Goal: Transaction & Acquisition: Purchase product/service

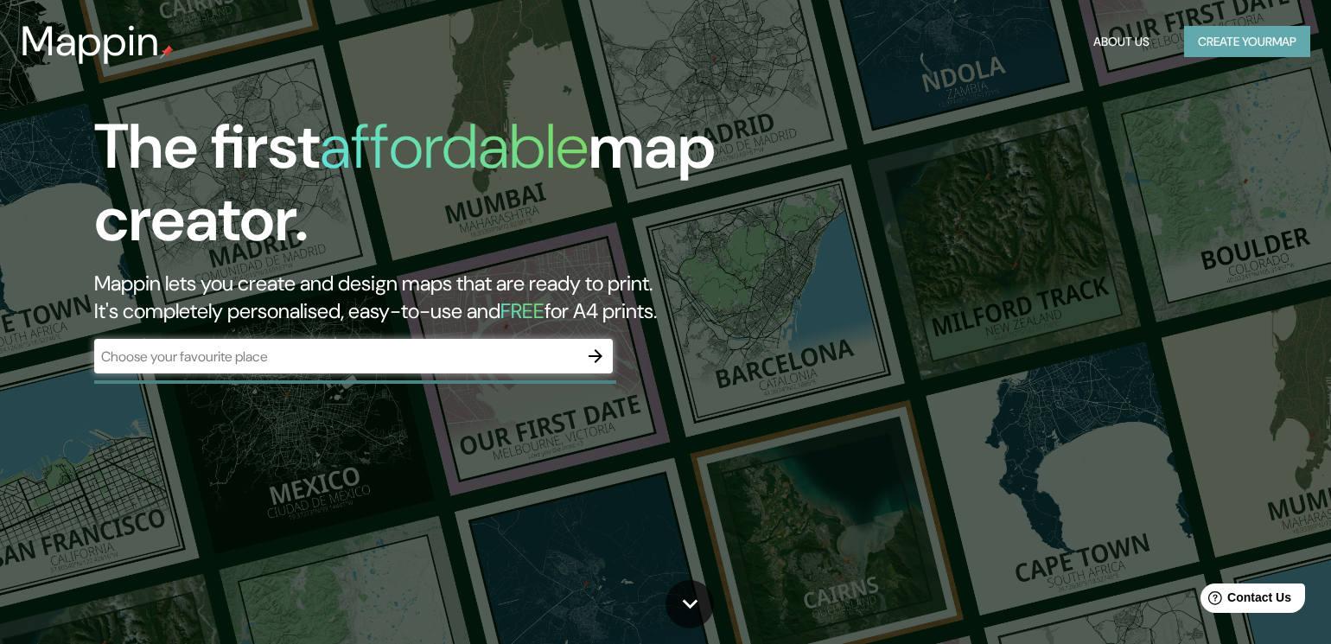
click at [1274, 48] on button "Create your map" at bounding box center [1247, 42] width 126 height 32
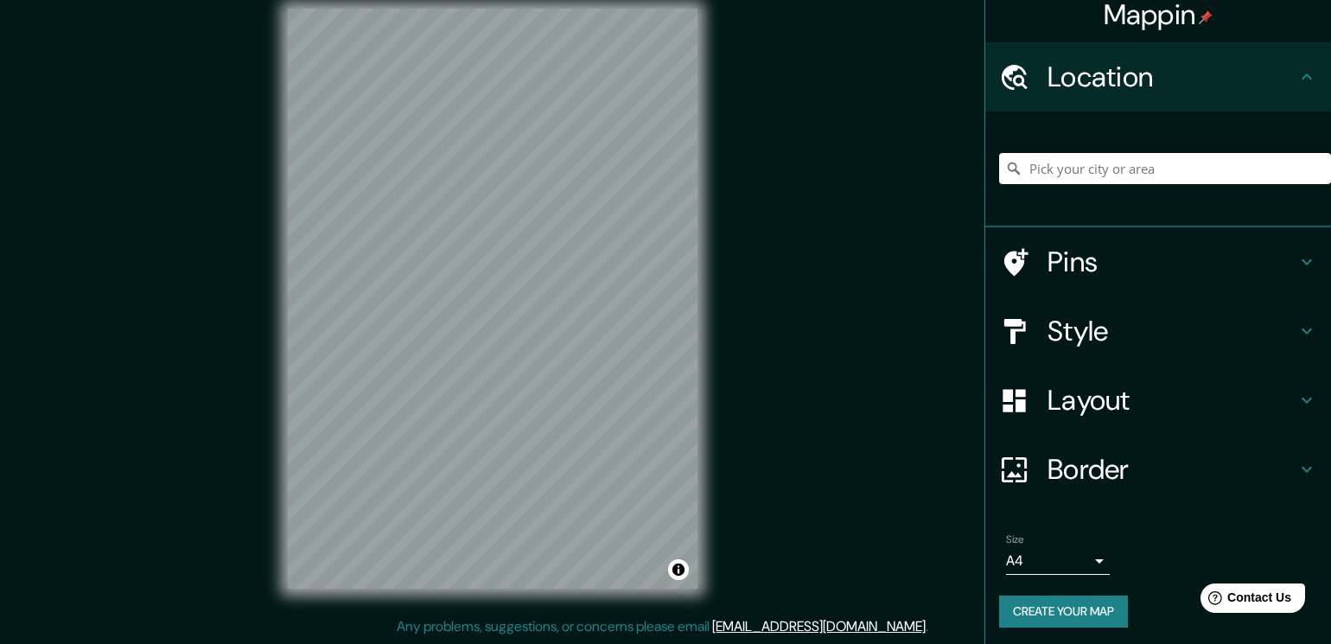
scroll to position [17, 0]
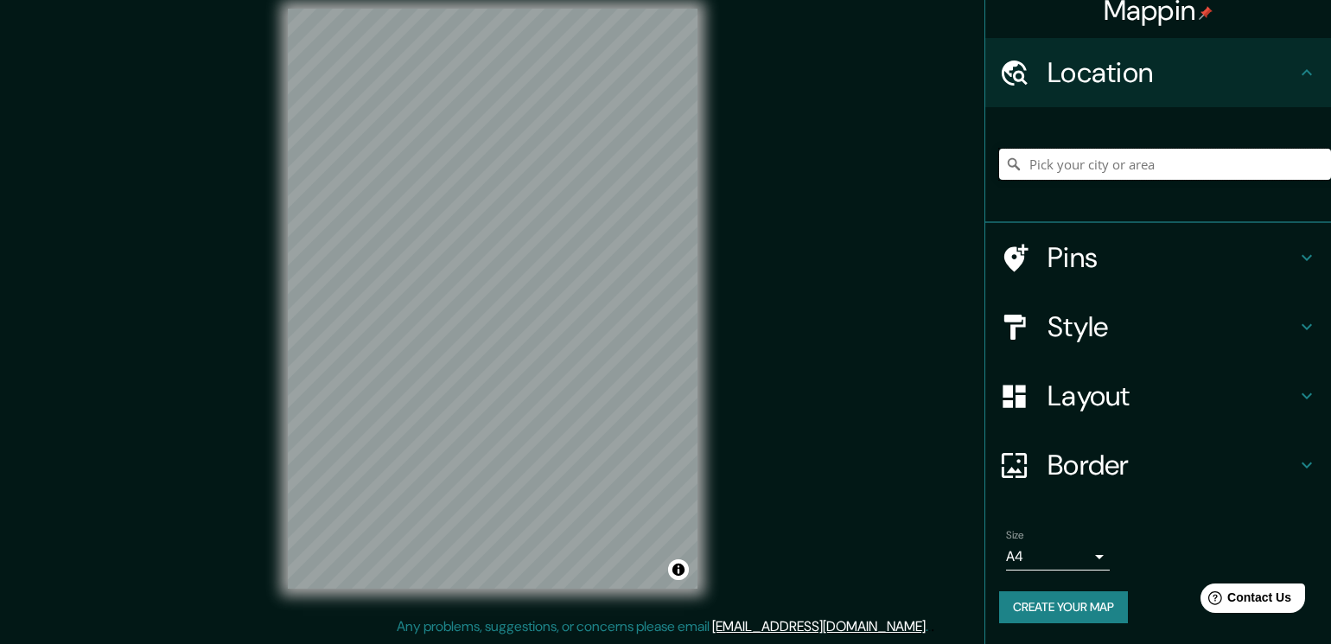
click at [1109, 158] on input "Pick your city or area" at bounding box center [1165, 164] width 332 height 31
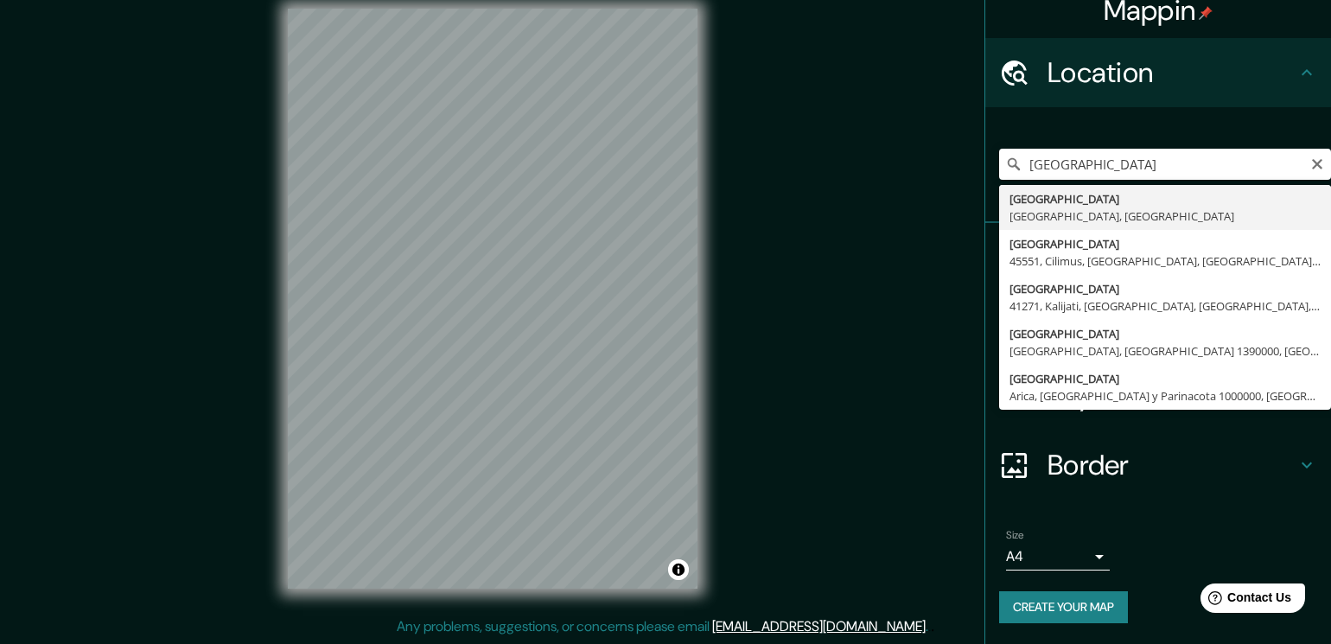
type input "[GEOGRAPHIC_DATA], [GEOGRAPHIC_DATA], [GEOGRAPHIC_DATA]"
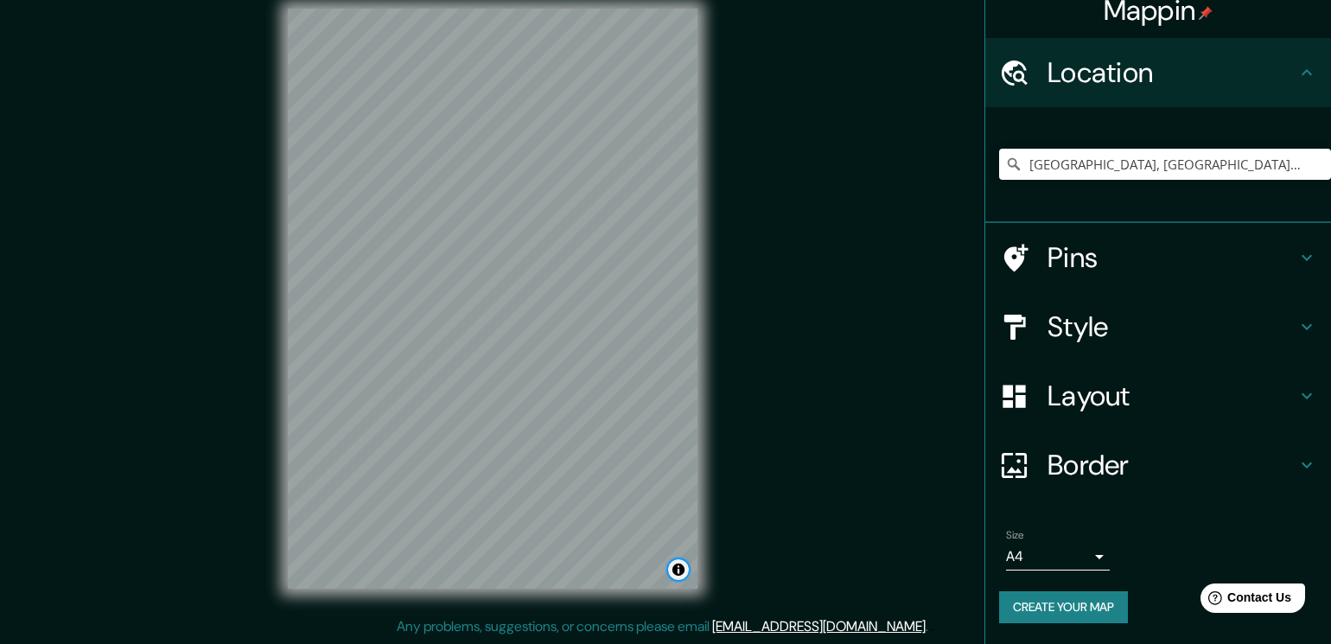
click at [679, 574] on button "Toggle attribution" at bounding box center [678, 569] width 21 height 21
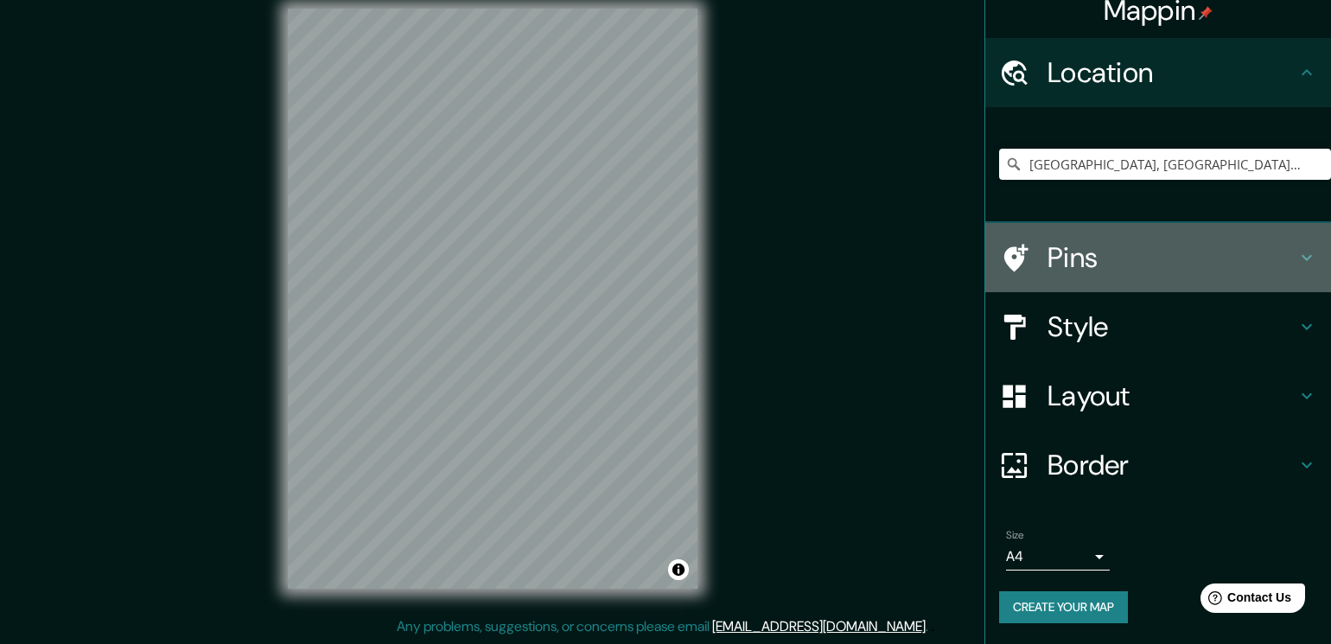
click at [1091, 263] on h4 "Pins" at bounding box center [1171, 257] width 249 height 35
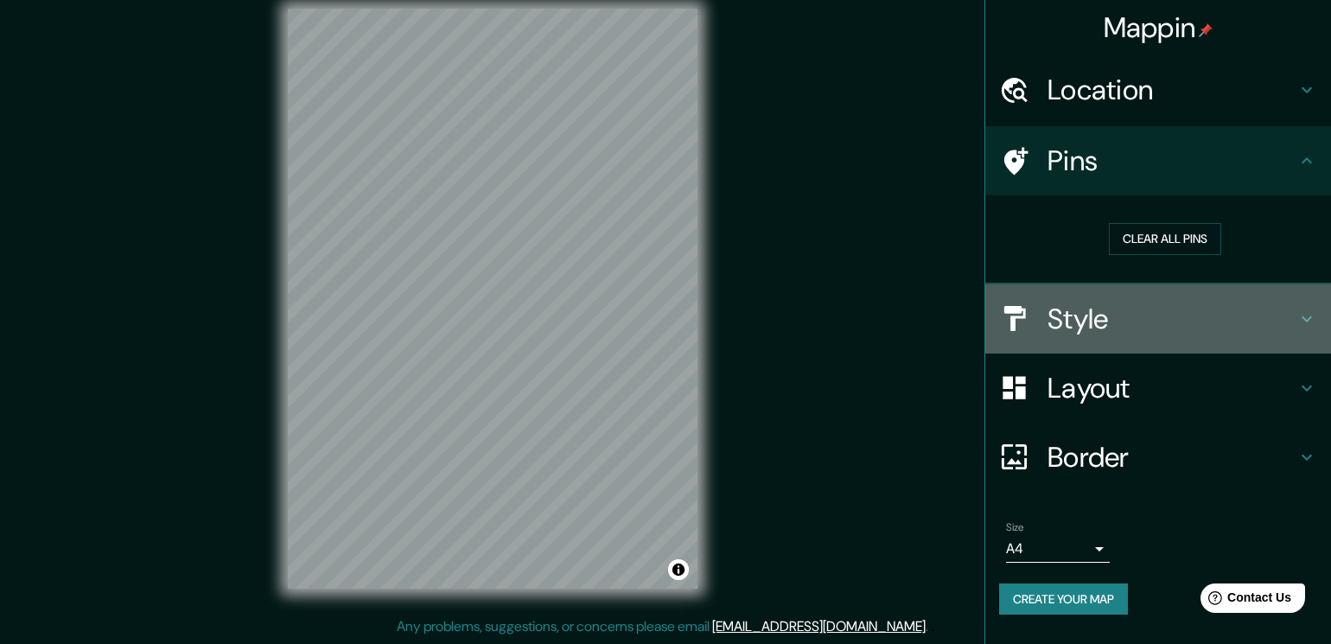
click at [1124, 315] on h4 "Style" at bounding box center [1171, 319] width 249 height 35
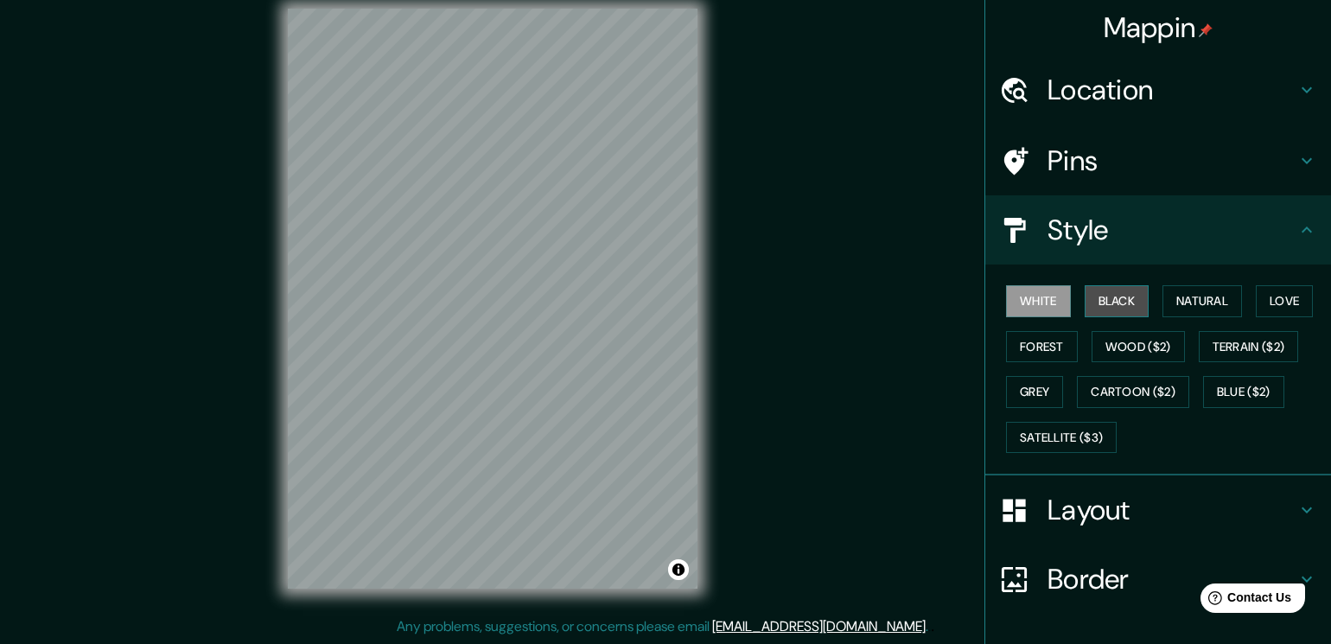
click at [1127, 308] on button "Black" at bounding box center [1116, 301] width 65 height 32
click at [1031, 299] on button "White" at bounding box center [1038, 301] width 65 height 32
click at [1188, 308] on button "Natural" at bounding box center [1201, 301] width 79 height 32
click at [1189, 308] on button "Natural" at bounding box center [1201, 301] width 79 height 32
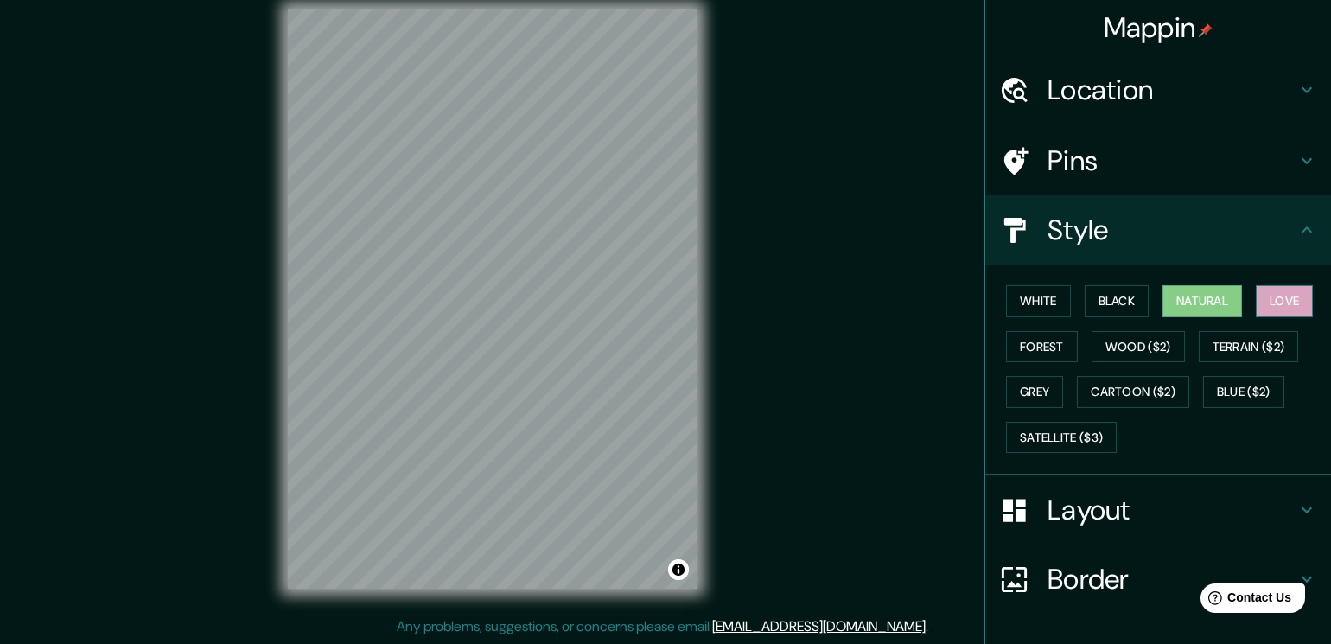
click at [1263, 313] on button "Love" at bounding box center [1283, 301] width 57 height 32
click at [1022, 342] on button "Forest" at bounding box center [1042, 347] width 72 height 32
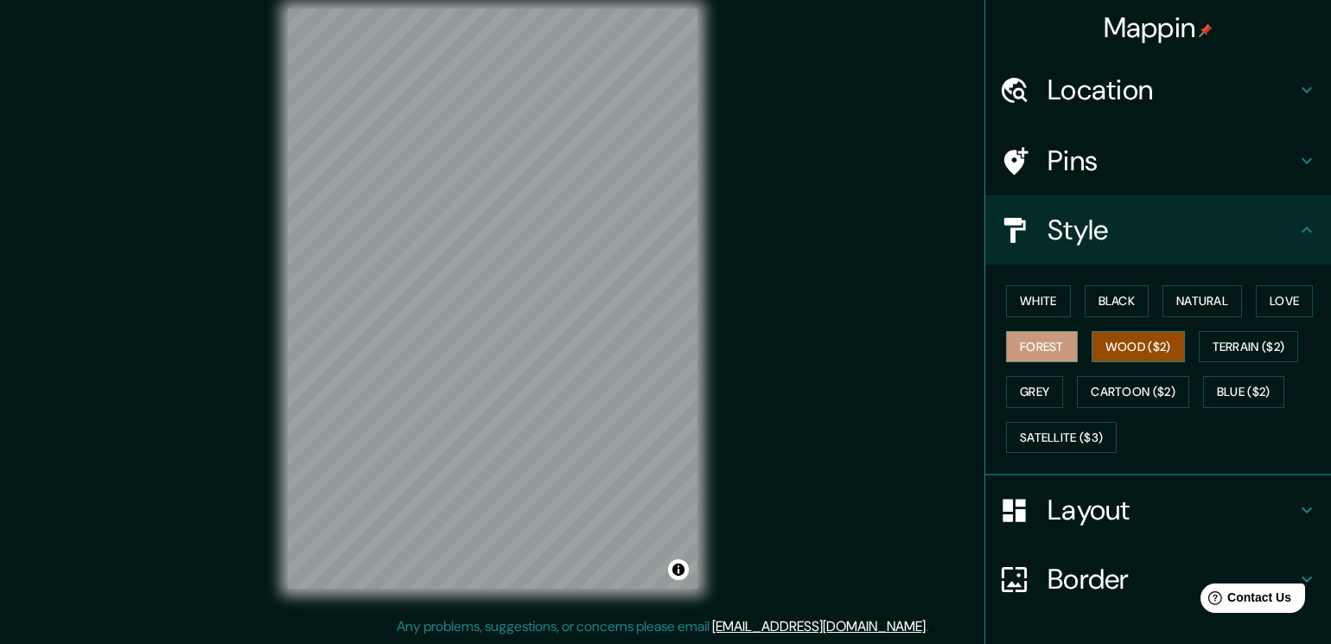
click at [1146, 350] on button "Wood ($2)" at bounding box center [1137, 347] width 93 height 32
click at [1235, 351] on button "Terrain ($2)" at bounding box center [1248, 347] width 100 height 32
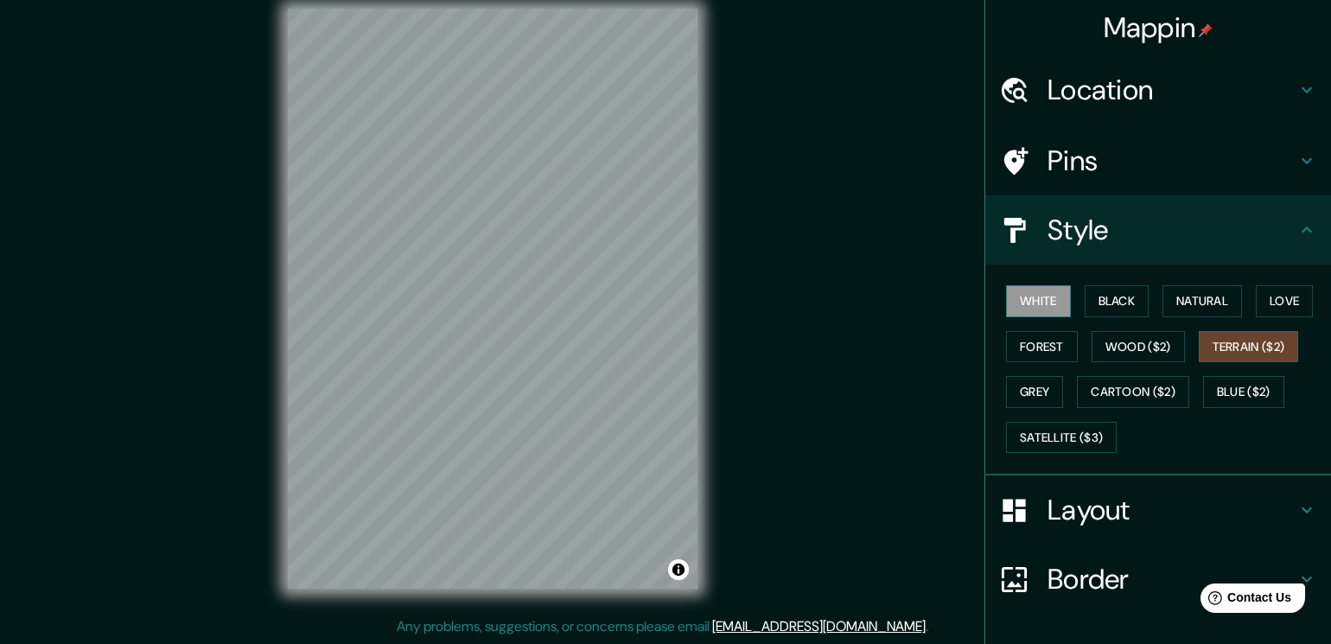
click at [1045, 293] on button "White" at bounding box center [1038, 301] width 65 height 32
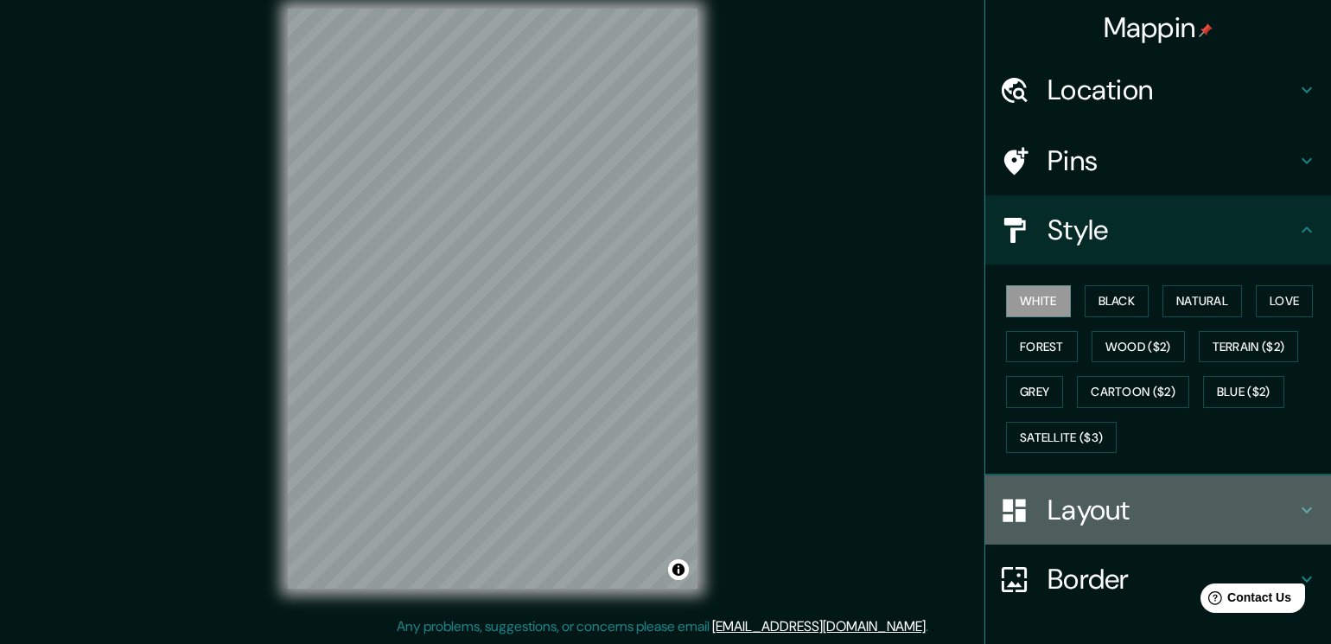
click at [1063, 520] on h4 "Layout" at bounding box center [1171, 509] width 249 height 35
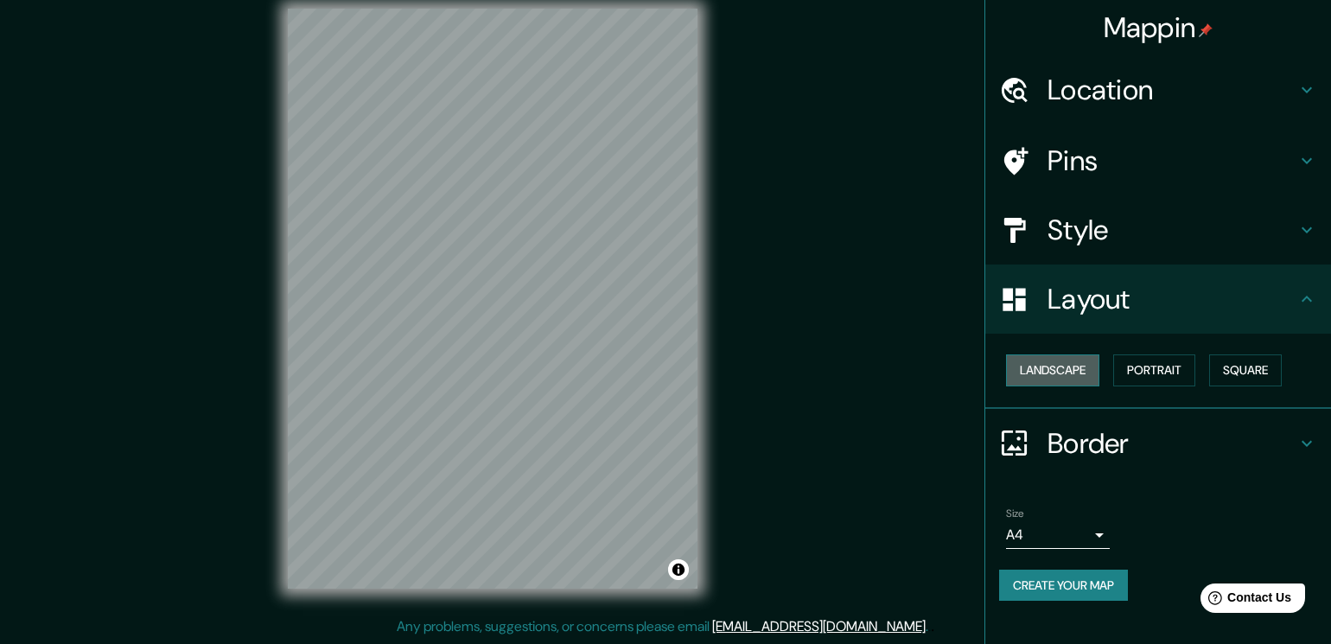
click at [1046, 374] on button "Landscape" at bounding box center [1052, 370] width 93 height 32
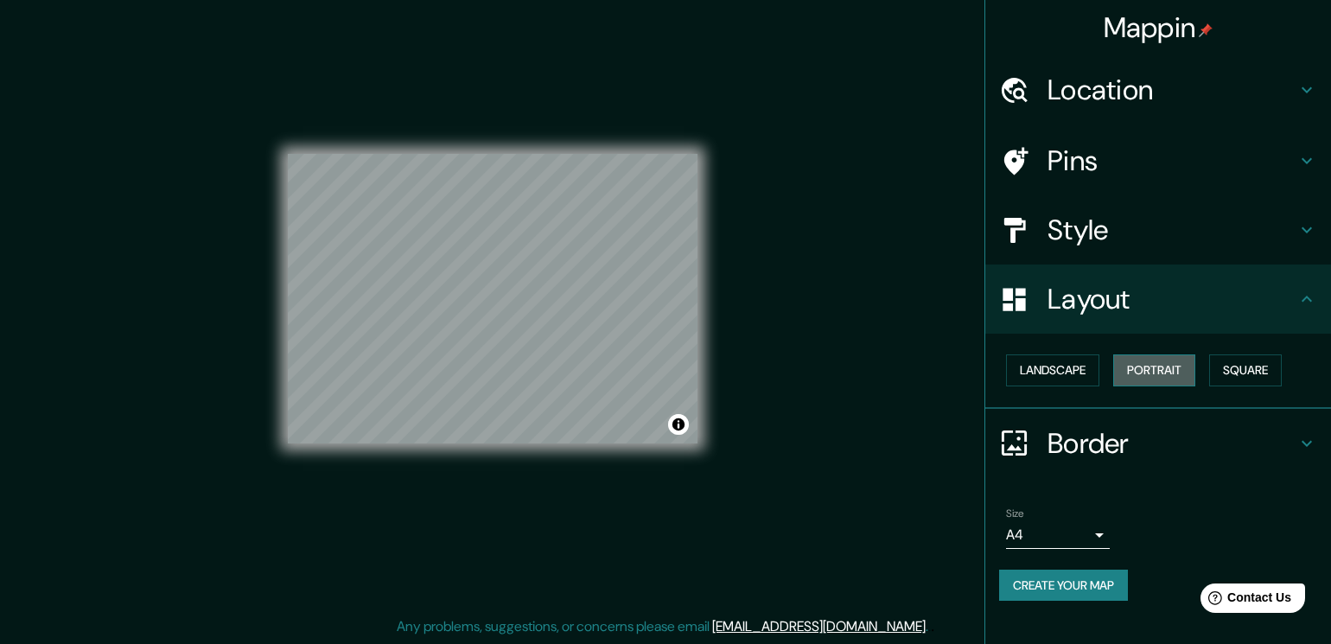
click at [1165, 377] on button "Portrait" at bounding box center [1154, 370] width 82 height 32
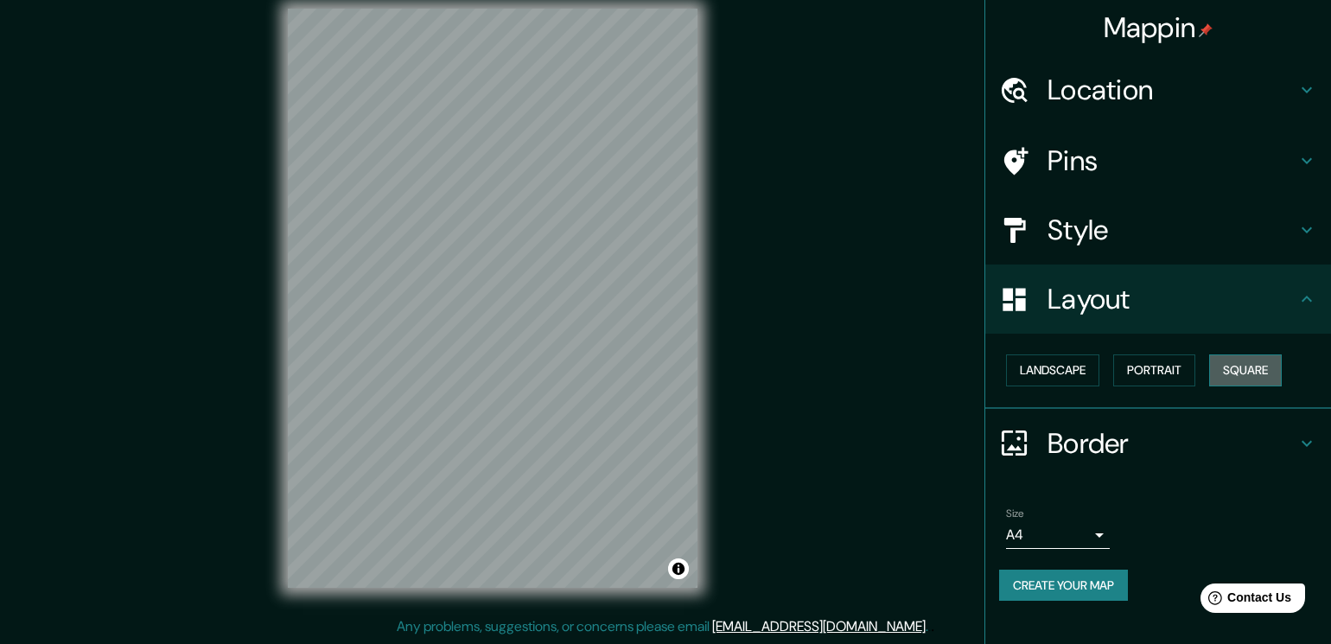
click at [1230, 372] on button "Square" at bounding box center [1245, 370] width 73 height 32
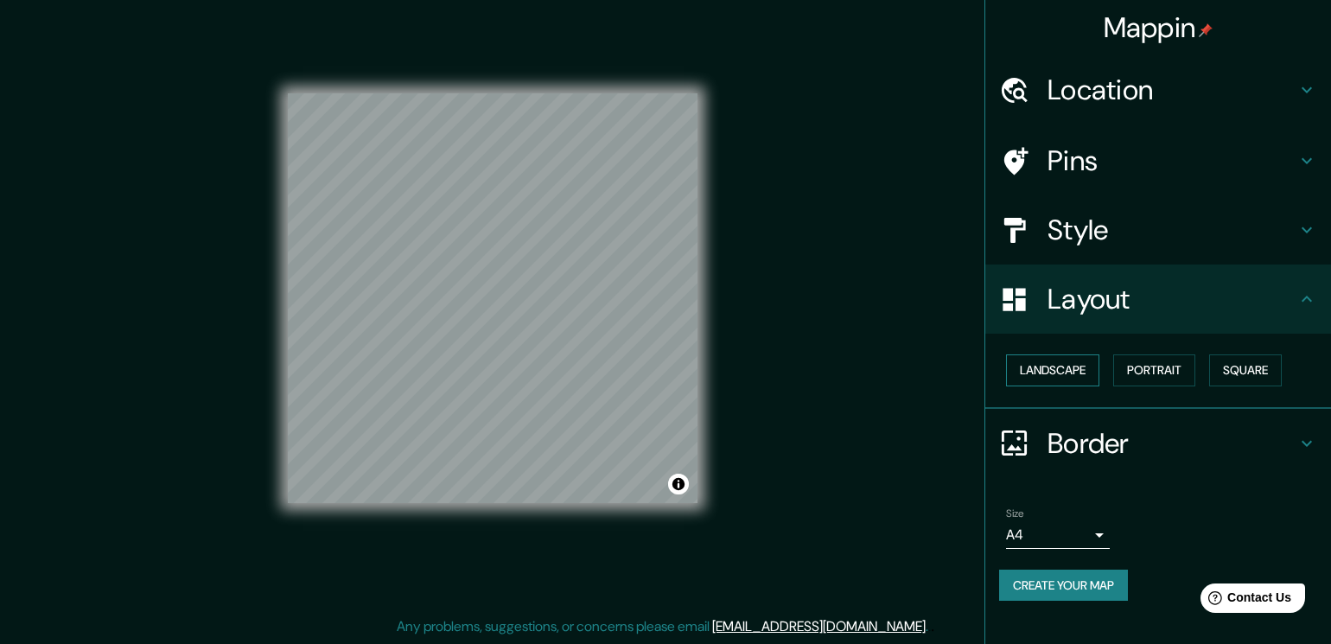
click at [1085, 372] on button "Landscape" at bounding box center [1052, 370] width 93 height 32
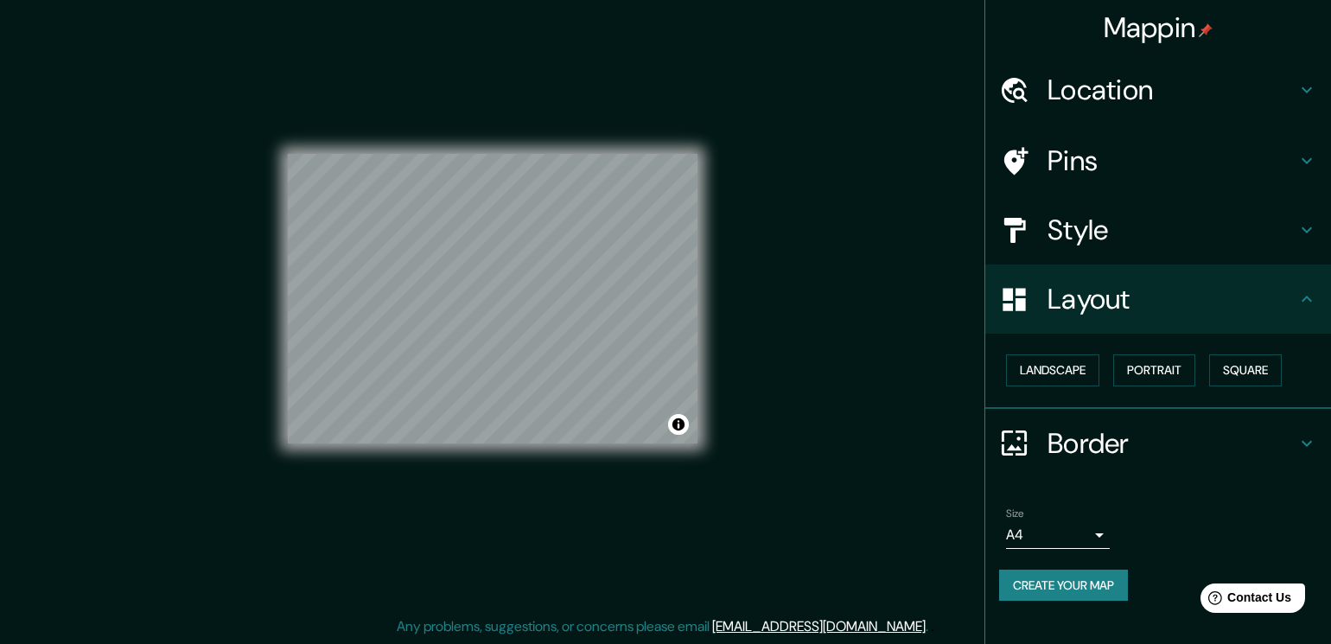
click at [1133, 468] on div "Border" at bounding box center [1158, 443] width 346 height 69
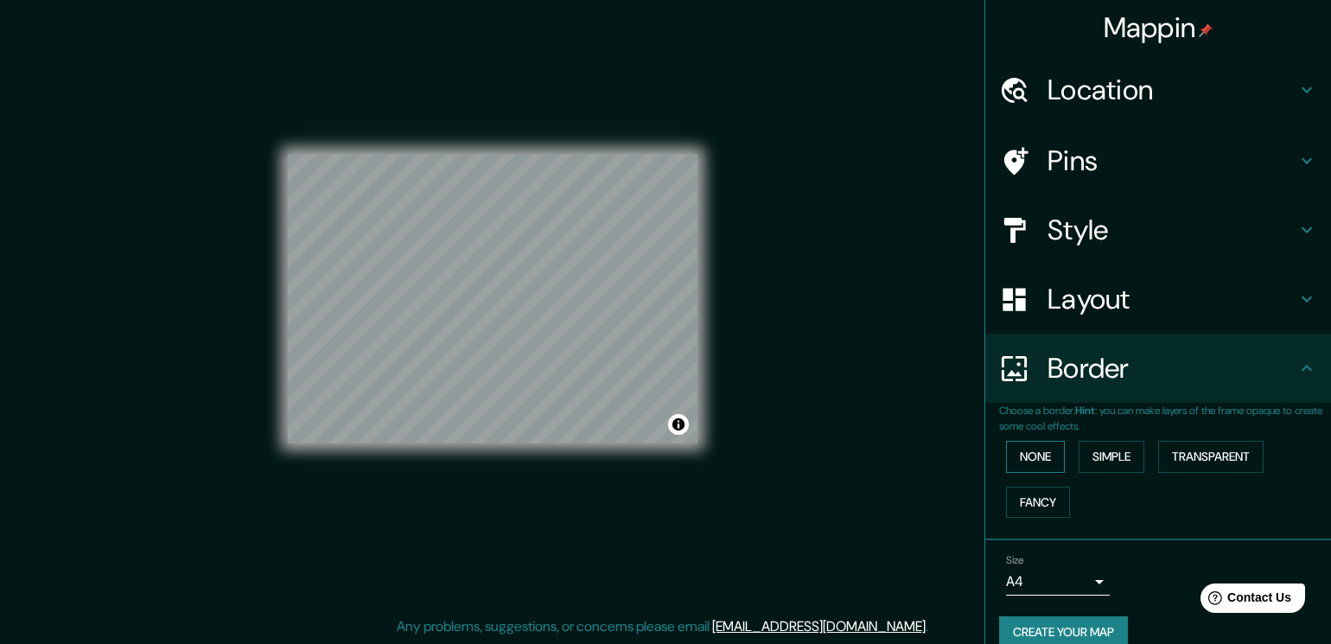
click at [1049, 462] on button "None" at bounding box center [1035, 457] width 59 height 32
click at [1113, 461] on button "Simple" at bounding box center [1111, 457] width 66 height 32
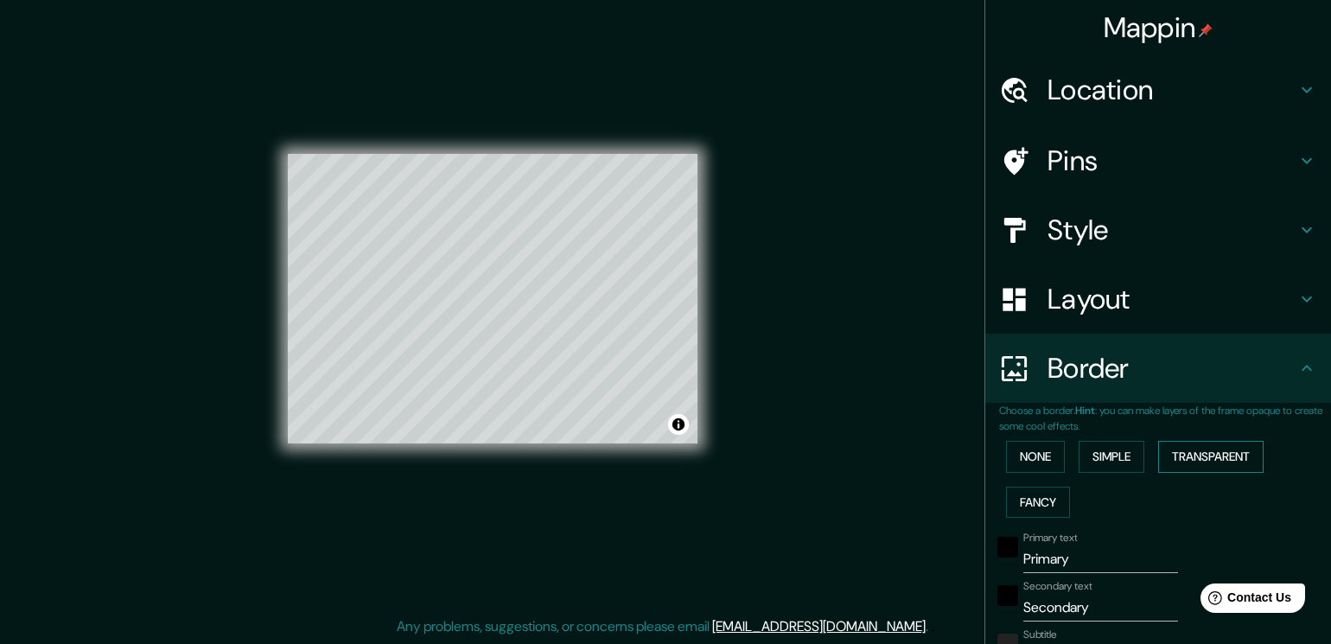
click at [1183, 457] on button "Transparent" at bounding box center [1210, 457] width 105 height 32
click at [1027, 505] on button "Fancy" at bounding box center [1038, 502] width 64 height 32
click at [1034, 456] on button "None" at bounding box center [1035, 457] width 59 height 32
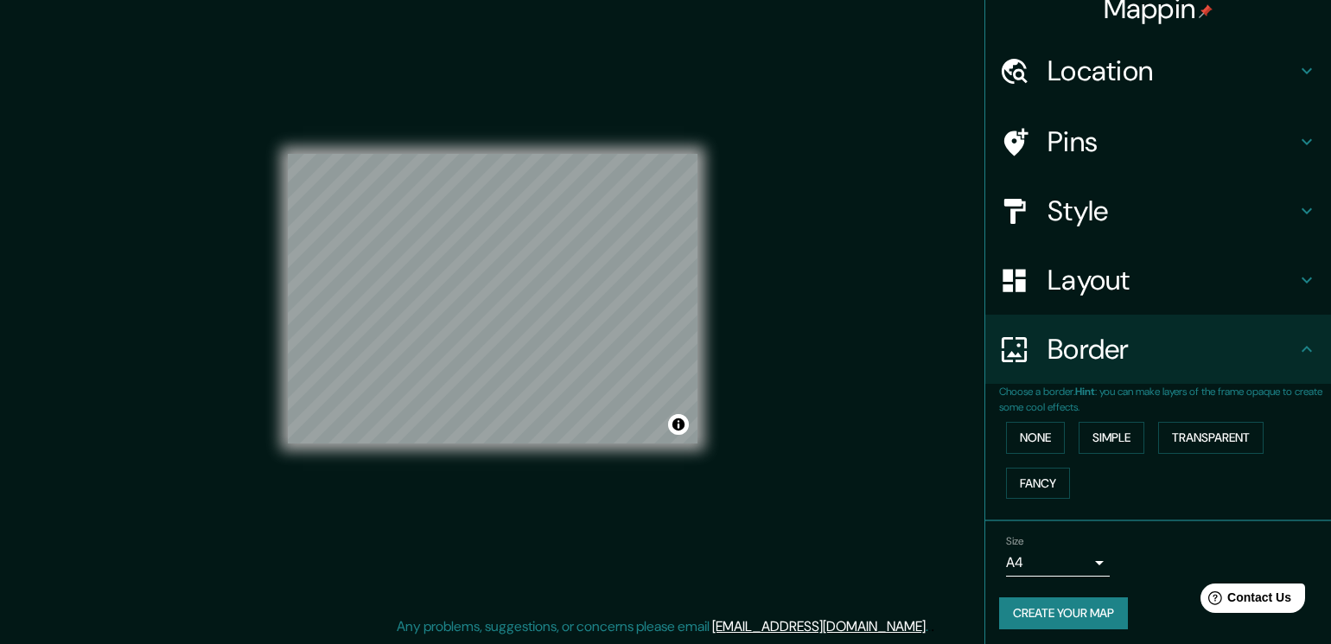
scroll to position [25, 0]
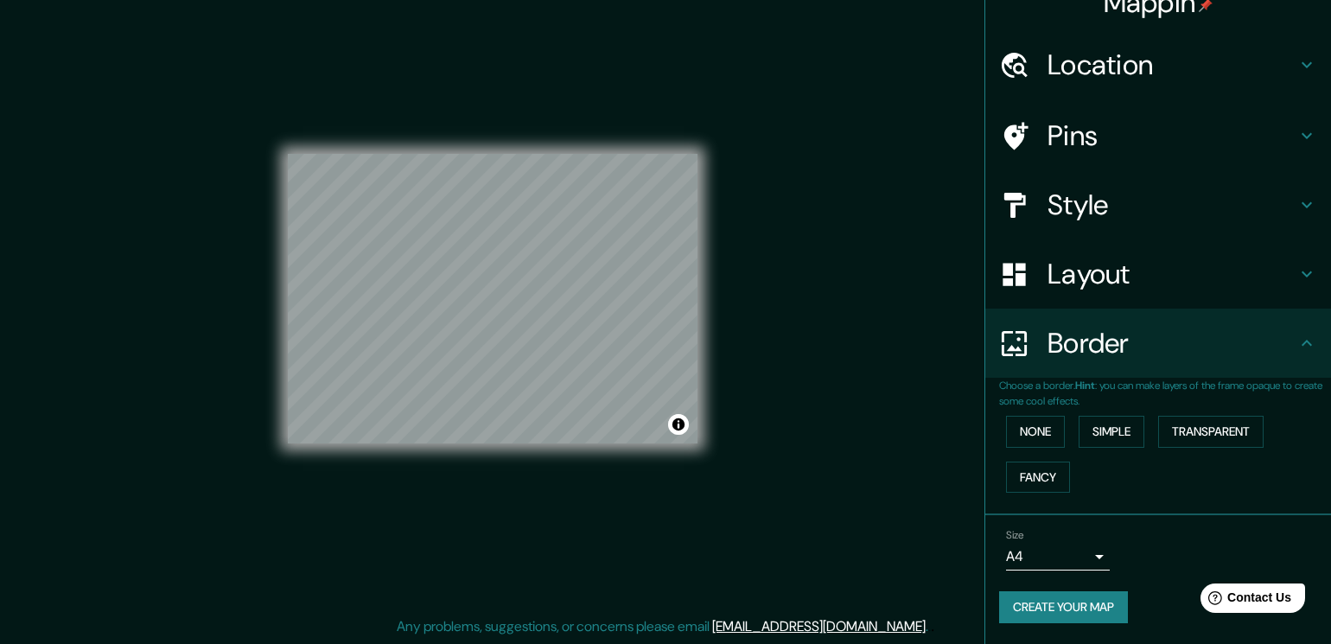
click at [1084, 209] on h4 "Style" at bounding box center [1171, 204] width 249 height 35
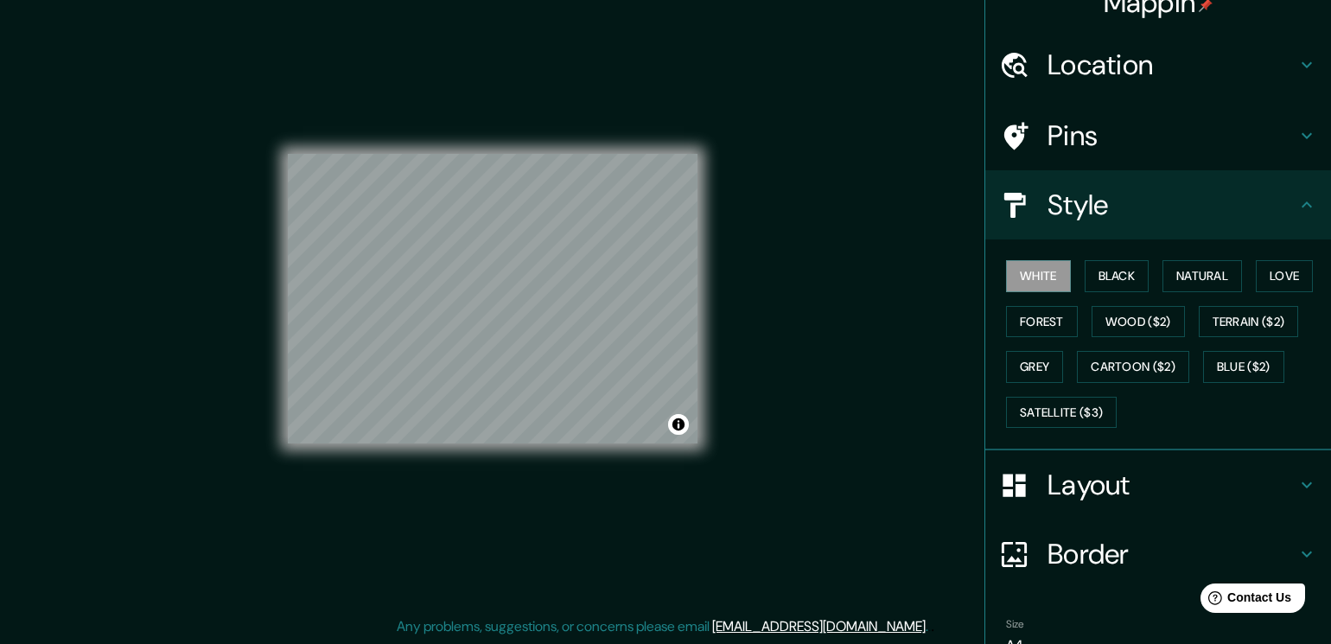
drag, startPoint x: 1090, startPoint y: 236, endPoint x: 1087, endPoint y: 212, distance: 24.4
click at [1090, 235] on div "Style" at bounding box center [1158, 204] width 346 height 69
click at [1062, 62] on h4 "Location" at bounding box center [1171, 65] width 249 height 35
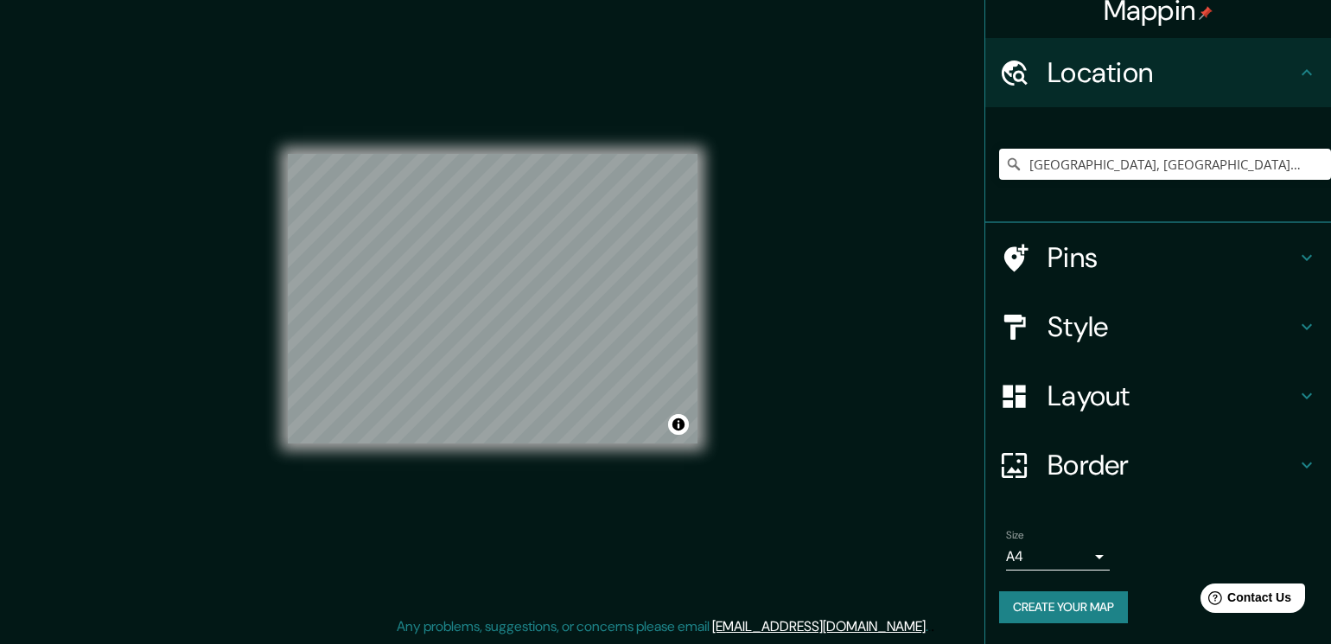
scroll to position [17, 0]
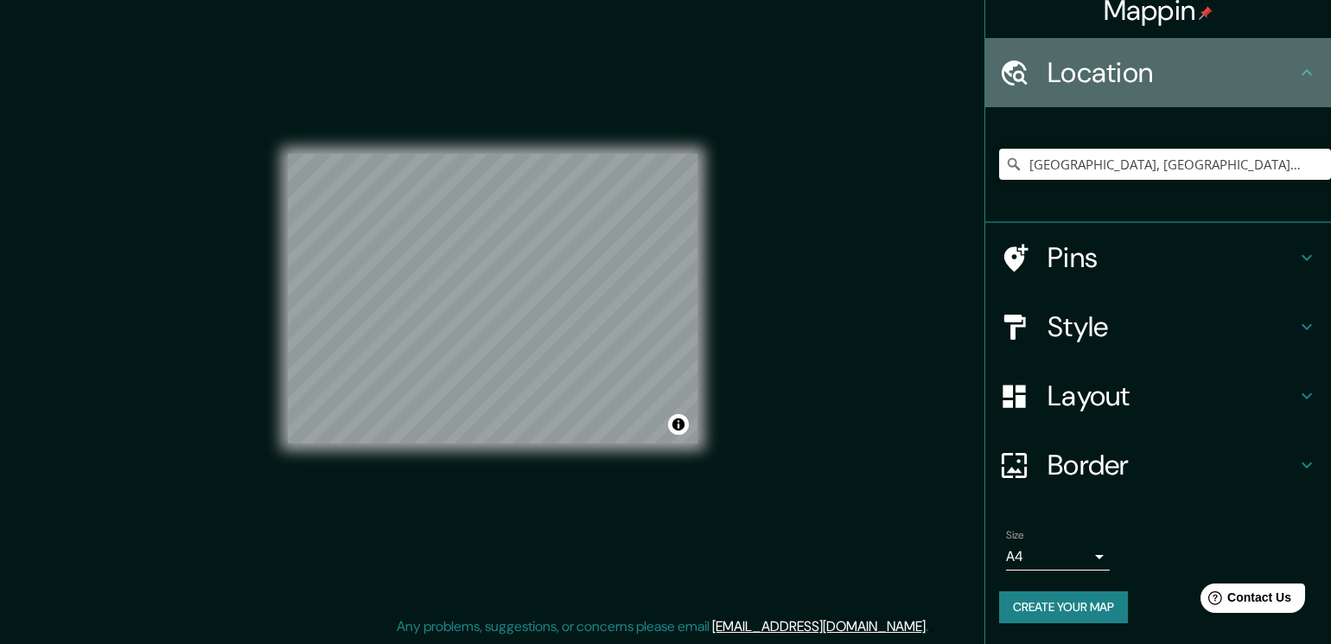
click at [1062, 62] on h4 "Location" at bounding box center [1171, 72] width 249 height 35
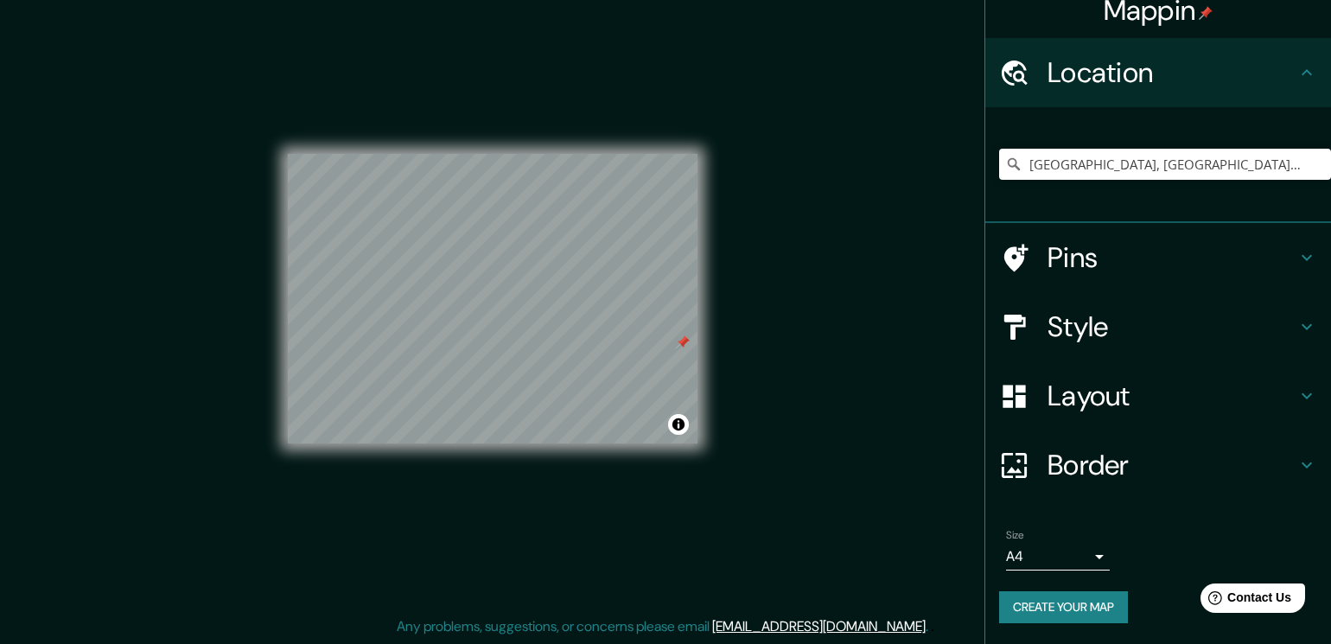
click at [781, 362] on div "Mappin Location [GEOGRAPHIC_DATA], [GEOGRAPHIC_DATA], [GEOGRAPHIC_DATA] Pins St…" at bounding box center [665, 312] width 1331 height 663
drag, startPoint x: 686, startPoint y: 341, endPoint x: 701, endPoint y: 341, distance: 14.7
click at [701, 341] on div "© Mapbox © OpenStreetMap Improve this map" at bounding box center [492, 298] width 465 height 635
click at [1052, 608] on button "Create your map" at bounding box center [1063, 607] width 129 height 32
